Goal: Register for event/course: Sign up to attend an event or enroll in a course

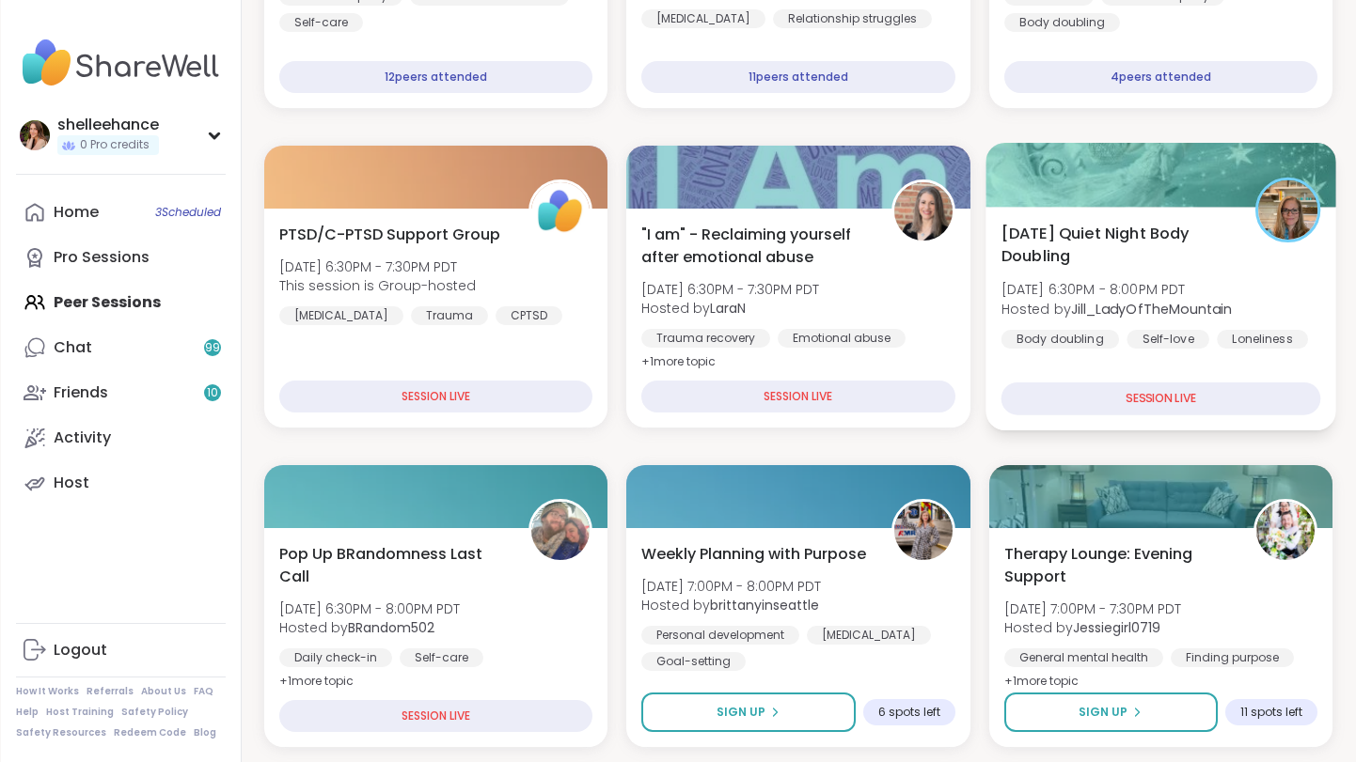
click at [1314, 340] on div "[DATE] Quiet Night Body Doubling [DATE] 6:30PM - 8:00PM PDT Hosted by [PERSON_N…" at bounding box center [1160, 285] width 320 height 127
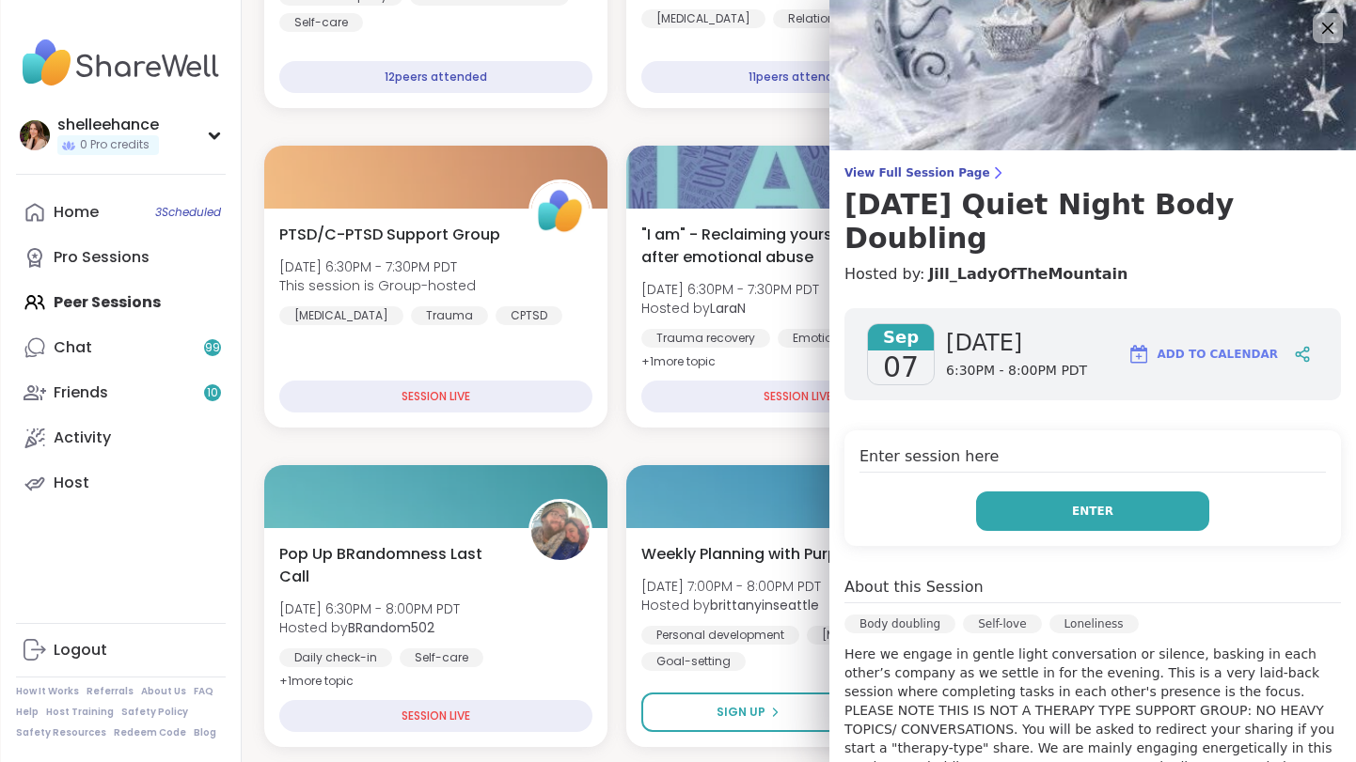
click at [992, 492] on button "Enter" at bounding box center [1092, 511] width 233 height 39
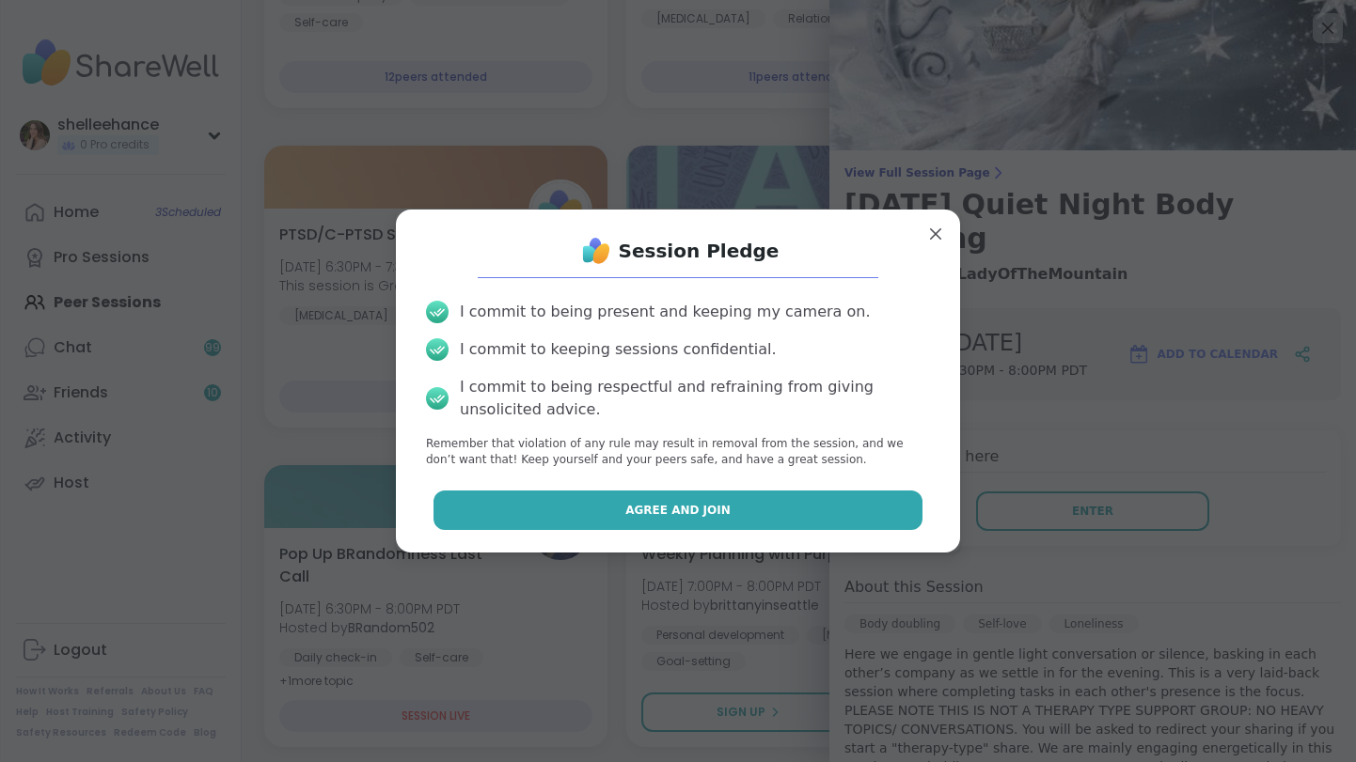
click at [541, 524] on button "Agree and Join" at bounding box center [678, 510] width 490 height 39
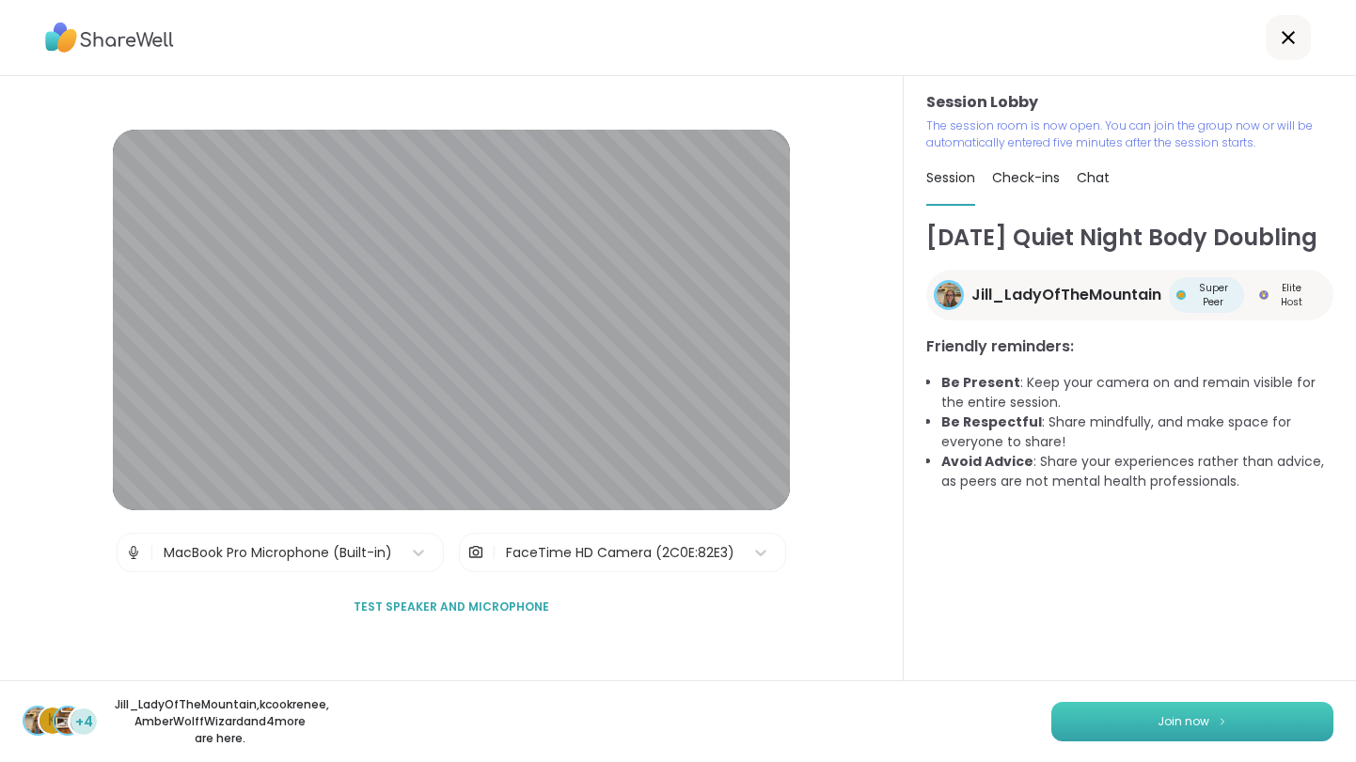
click at [1179, 728] on span "Join now" at bounding box center [1183, 722] width 52 height 17
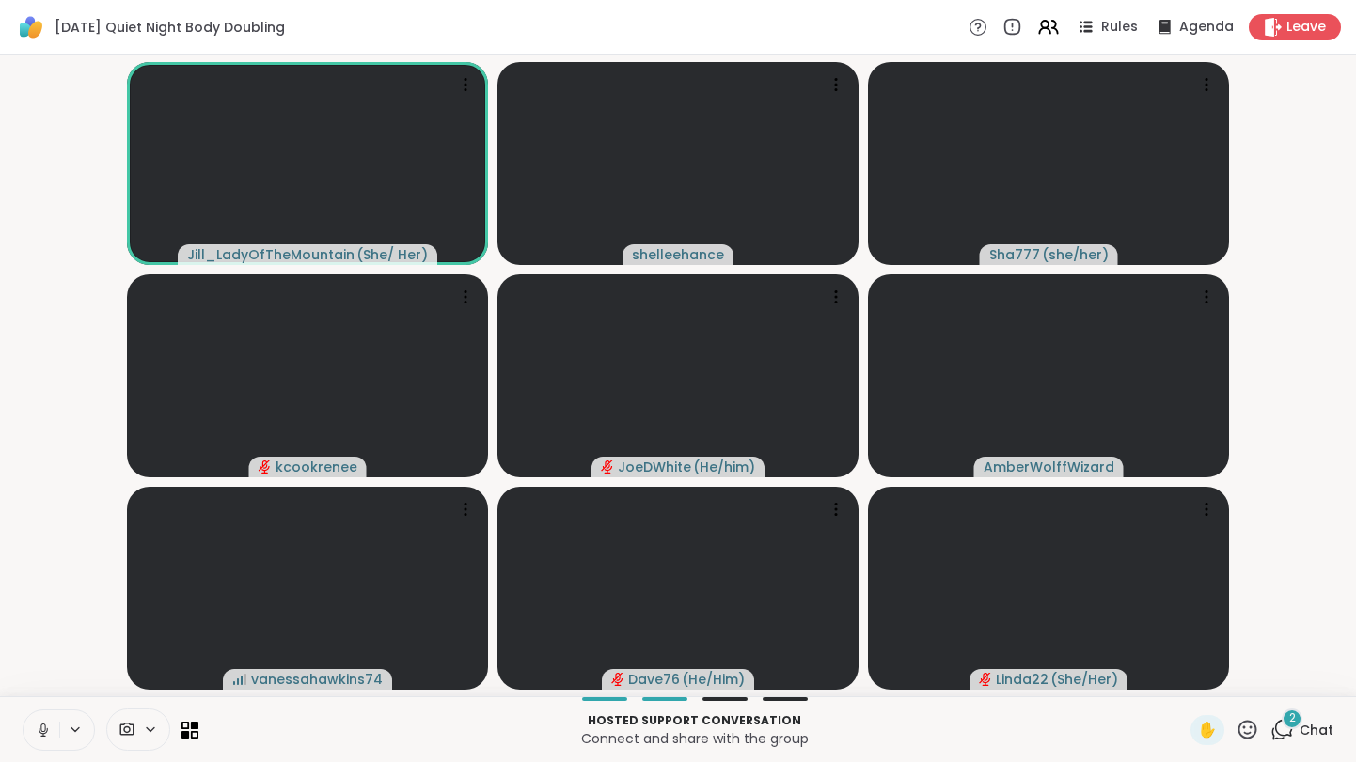
click at [43, 728] on icon at bounding box center [43, 730] width 17 height 17
